Goal: Transaction & Acquisition: Obtain resource

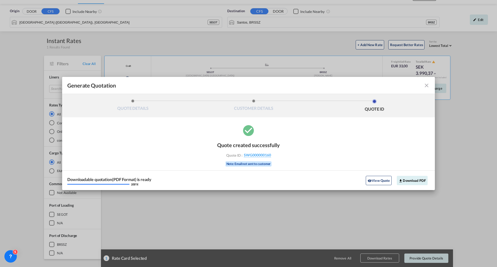
click at [427, 85] on md-icon "icon-close fg-AAA8AD cursor m-0" at bounding box center [426, 85] width 6 height 6
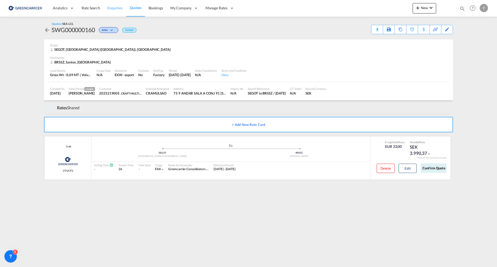
click at [111, 9] on span "Enquiries" at bounding box center [114, 8] width 15 height 4
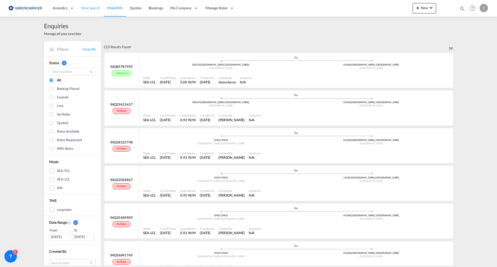
click at [93, 9] on span "Rate Search" at bounding box center [90, 8] width 19 height 4
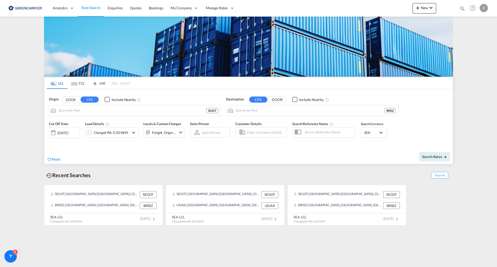
type input "[GEOGRAPHIC_DATA] ([GEOGRAPHIC_DATA]), [GEOGRAPHIC_DATA]"
type input "Santos, BRSSZ"
click at [122, 133] on div "Charged Wt: 0,30 W/M" at bounding box center [111, 132] width 34 height 7
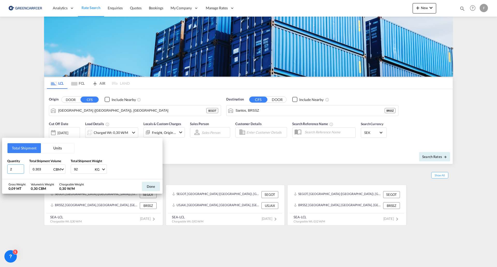
drag, startPoint x: 14, startPoint y: 169, endPoint x: -38, endPoint y: 164, distance: 51.4
click at [0, 164] on html "Analytics Reports Dashboard Rate Search Enquiries Quotes" at bounding box center [248, 133] width 497 height 267
type input "1"
drag, startPoint x: 17, startPoint y: 167, endPoint x: -17, endPoint y: 162, distance: 34.2
click at [0, 162] on html "Analytics Reports Dashboard Rate Search Enquiries Quotes" at bounding box center [248, 133] width 497 height 267
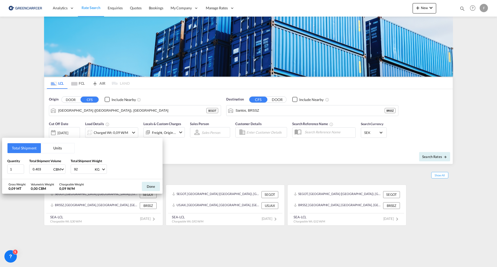
type input "0.403"
type input "413"
click at [152, 191] on button "Done" at bounding box center [151, 186] width 18 height 9
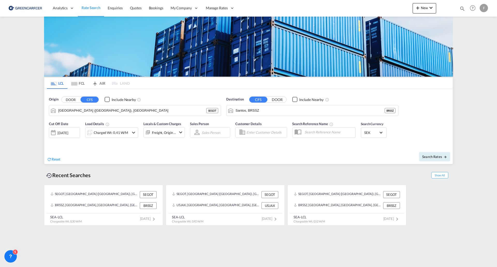
click at [268, 130] on input "Enter Customer Details" at bounding box center [265, 132] width 39 height 8
click at [262, 146] on div "2025219005 . shared@ craft .com | CRAFT MULTIMODAL LTDA | CRAMULSAO" at bounding box center [293, 147] width 98 height 17
type input "CRAFT MULTIMODAL LTDA, 2025219005 ., [EMAIL_ADDRESS][DOMAIN_NAME]"
click at [430, 157] on span "Search Rates" at bounding box center [434, 156] width 25 height 4
type input "SEGOT to BRSSZ / [DATE]"
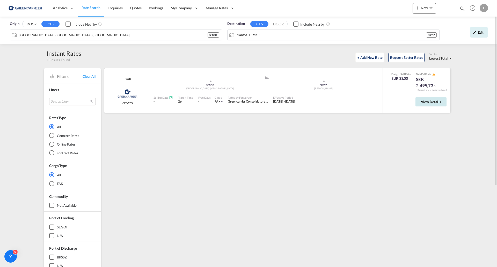
click at [433, 100] on span "View Details" at bounding box center [431, 102] width 20 height 4
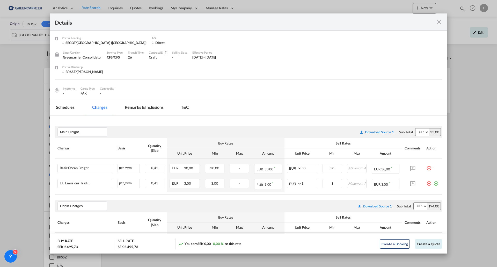
click at [439, 24] on md-icon "icon-close fg-AAA8AD m-0 cursor" at bounding box center [439, 22] width 6 height 6
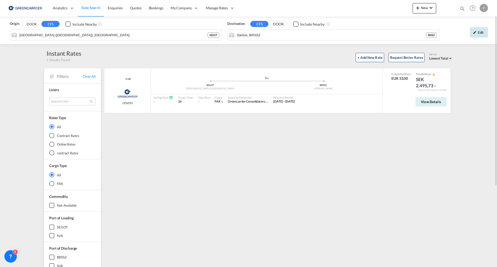
click at [481, 33] on div "Edit" at bounding box center [478, 32] width 18 height 10
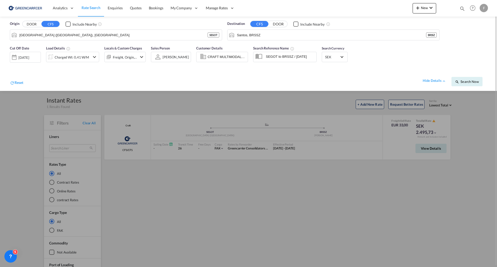
click at [63, 57] on div "Charged Wt: 0,41 W/M" at bounding box center [72, 57] width 34 height 7
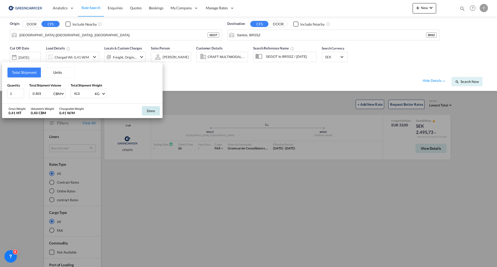
click at [146, 111] on button "Done" at bounding box center [151, 110] width 18 height 9
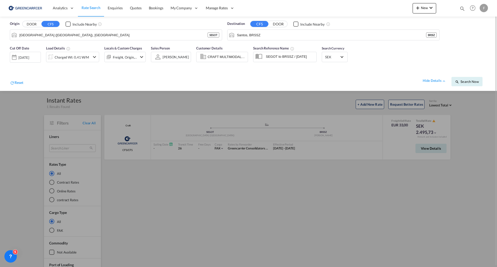
drag, startPoint x: 424, startPoint y: 183, endPoint x: 427, endPoint y: 167, distance: 15.8
click at [424, 183] on div at bounding box center [248, 133] width 497 height 267
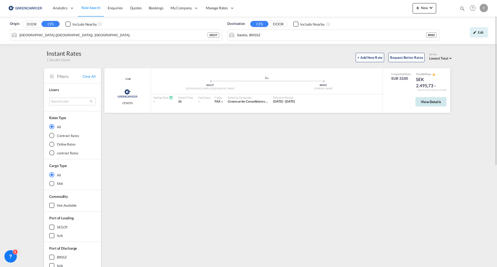
click at [429, 101] on span "View Details" at bounding box center [431, 102] width 20 height 4
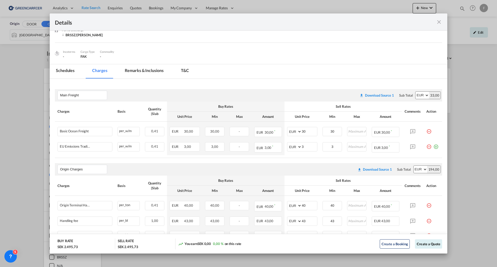
scroll to position [122, 0]
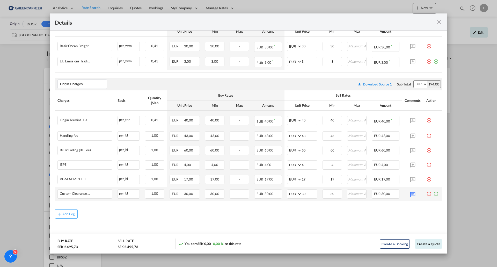
click at [433, 194] on md-icon "icon-plus-circle-outline green-400-fg" at bounding box center [435, 191] width 5 height 5
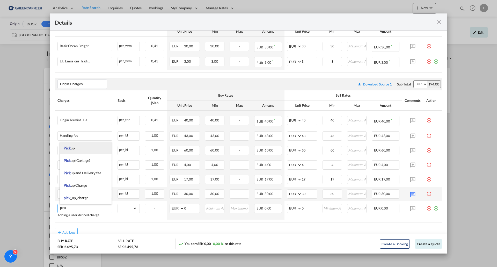
click at [77, 150] on li "Pick up" at bounding box center [86, 148] width 52 height 12
type input "Pick up"
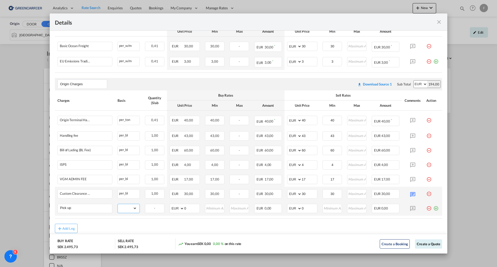
click at [132, 210] on select "gross_weight volumetric_weight per_shipment per_bl per_km per_hawb per_kg flat …" at bounding box center [127, 208] width 19 height 8
select select "per_shipment"
click at [118, 204] on select "gross_weight volumetric_weight per_shipment per_bl per_km per_hawb per_kg flat …" at bounding box center [127, 208] width 19 height 8
drag, startPoint x: 306, startPoint y: 209, endPoint x: 195, endPoint y: 192, distance: 112.5
click at [195, 194] on tbody "Origin Terminal Handling Charge Please Enter Already Exists per_ton per_ton can…" at bounding box center [248, 162] width 387 height 105
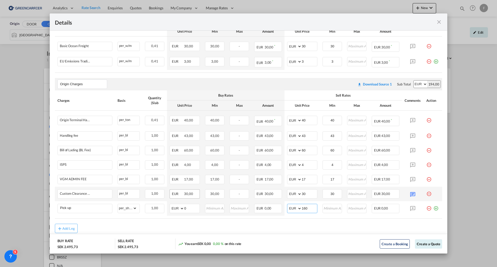
type input "160"
click at [424, 243] on button "Create a Quote" at bounding box center [428, 243] width 27 height 9
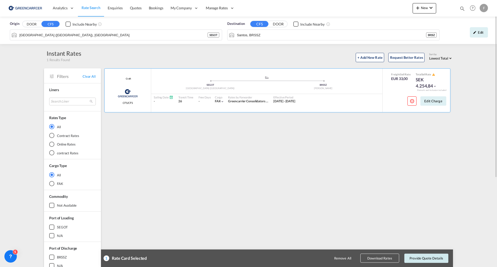
click at [435, 258] on button "Provide Quote Details" at bounding box center [426, 257] width 44 height 9
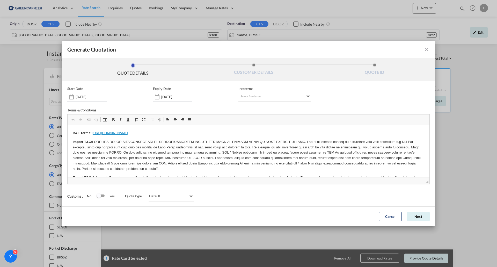
scroll to position [0, 0]
click at [266, 95] on md-select "Select Incoterms EXW - import Ex Works CIF - import Cost,Insurance and Freight …" at bounding box center [274, 96] width 72 height 9
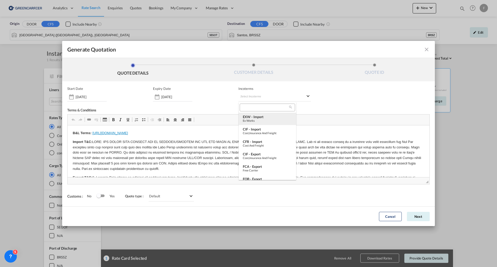
type md-option "[object Object]"
click at [267, 105] on input "search" at bounding box center [265, 107] width 48 height 5
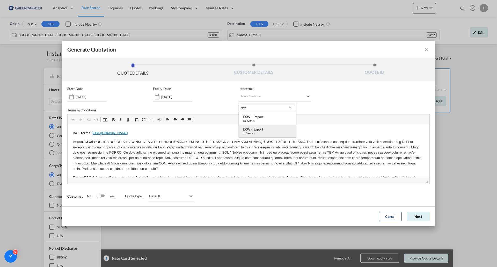
type input "exw"
click at [255, 129] on div "EXW - export" at bounding box center [267, 129] width 49 height 4
click at [418, 217] on button "Next" at bounding box center [418, 216] width 23 height 9
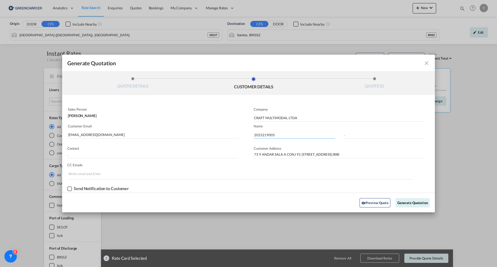
click at [268, 137] on input "2025219005" at bounding box center [293, 135] width 81 height 8
paste input "188"
type input "2025219188"
click at [404, 204] on button "Generate Quotation" at bounding box center [412, 202] width 34 height 9
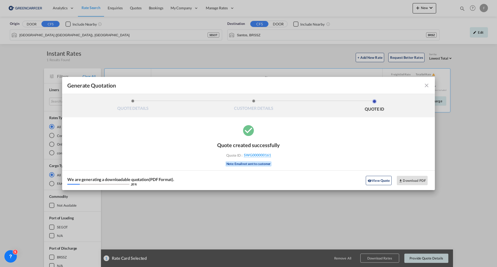
click at [283, 158] on div "Quote created successfully Quote ID : SWG000000161 Note: Email not sent to cust…" at bounding box center [248, 157] width 372 height 66
drag, startPoint x: 276, startPoint y: 155, endPoint x: 244, endPoint y: 154, distance: 32.6
click at [244, 154] on div "Quote ID : SWG000000161" at bounding box center [248, 155] width 60 height 5
copy span "SWG000000161"
click at [418, 183] on button "Download PDF" at bounding box center [412, 180] width 31 height 9
